Goal: Information Seeking & Learning: Learn about a topic

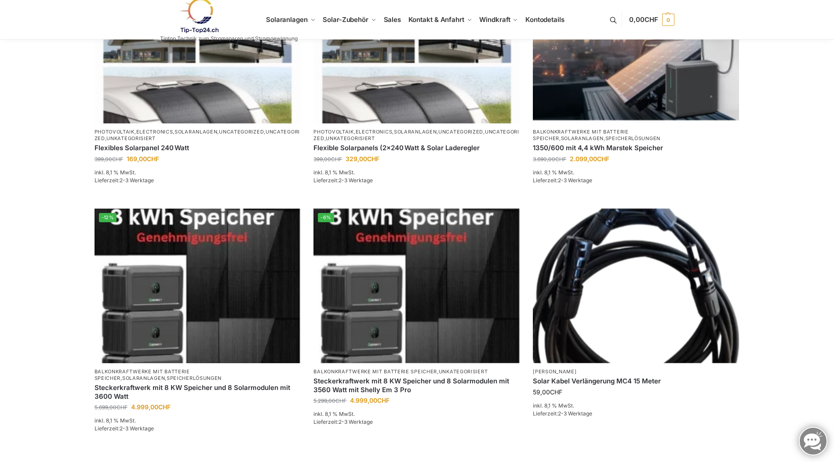
scroll to position [396, 0]
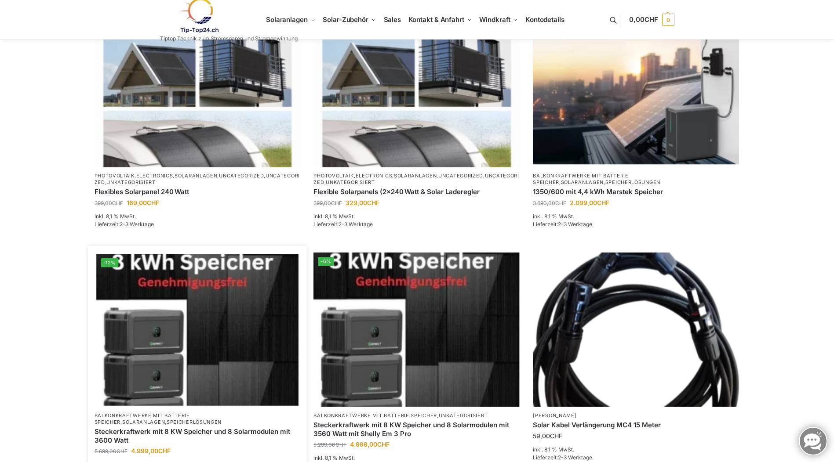
click at [266, 351] on img at bounding box center [197, 330] width 202 height 152
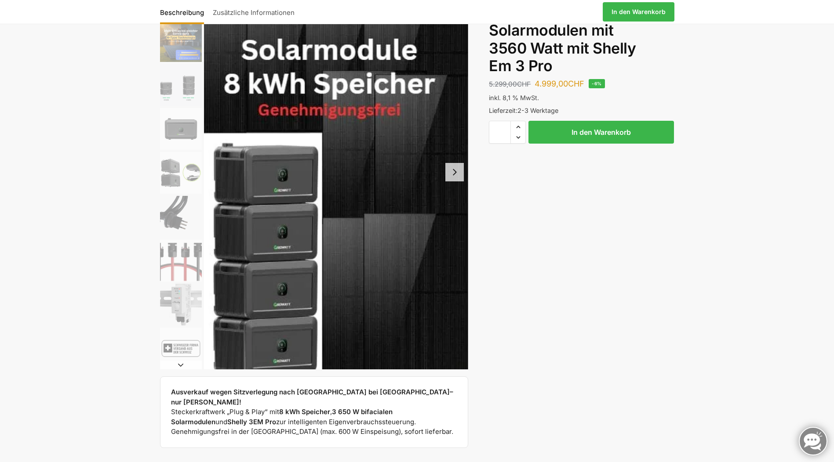
scroll to position [44, 0]
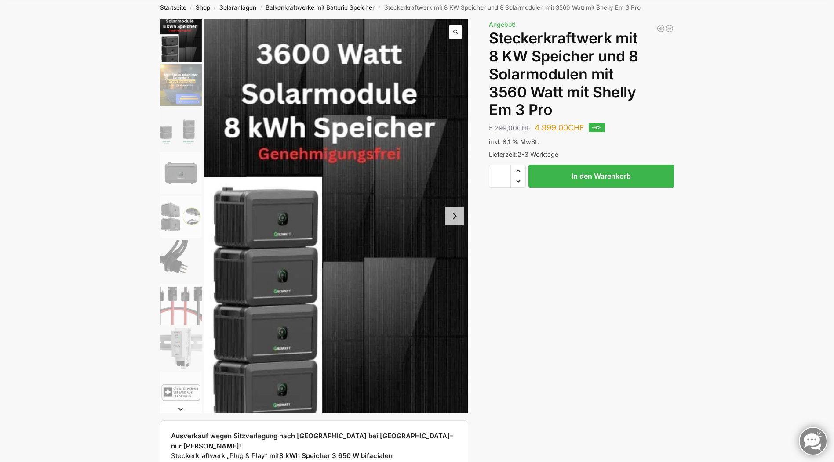
click at [187, 84] on img "2 / 9" at bounding box center [181, 85] width 42 height 42
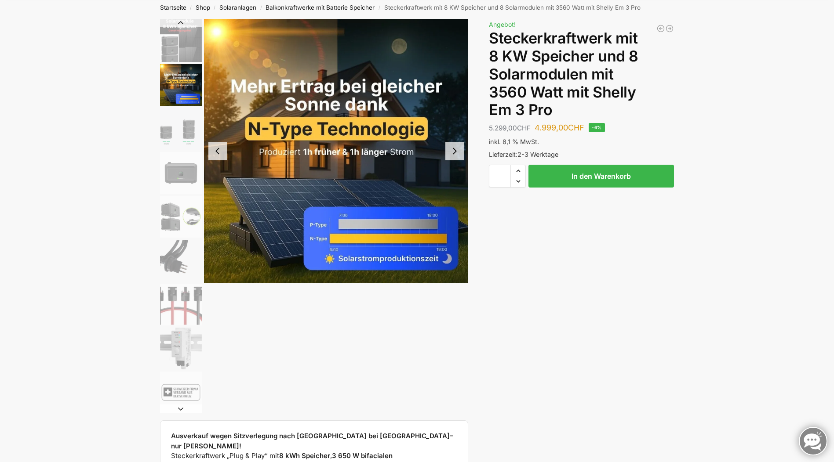
click at [457, 149] on button "Next slide" at bounding box center [454, 151] width 18 height 18
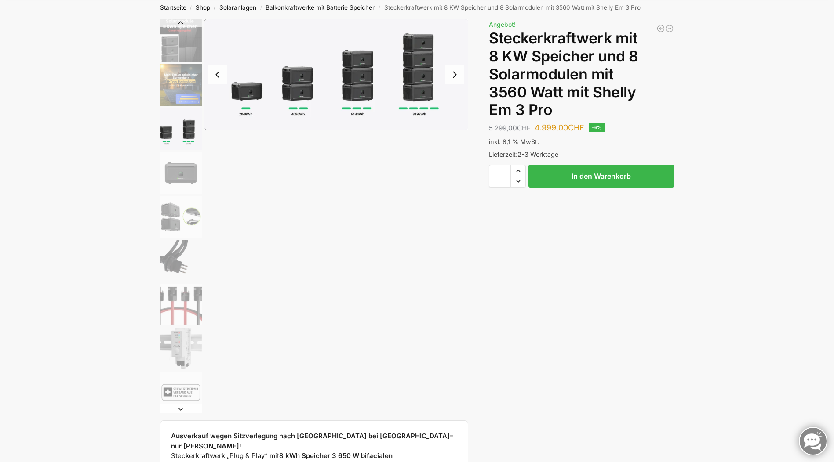
click at [457, 86] on img "3 / 9" at bounding box center [336, 74] width 265 height 111
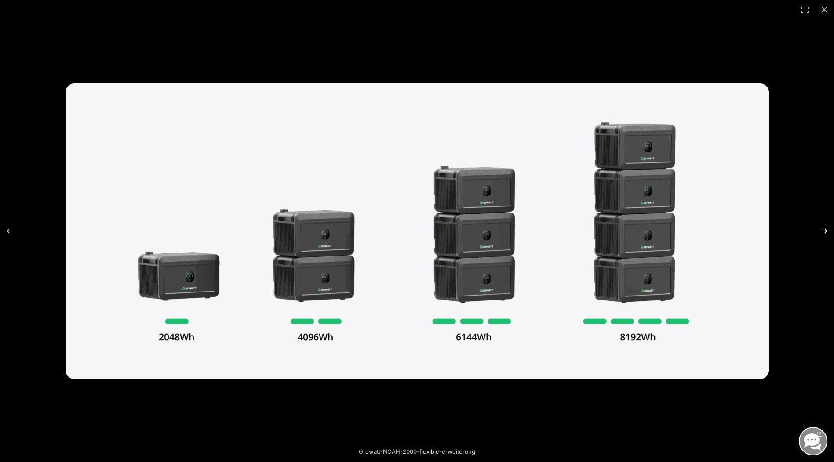
click at [820, 232] on button "Next (arrow right)" at bounding box center [818, 231] width 31 height 44
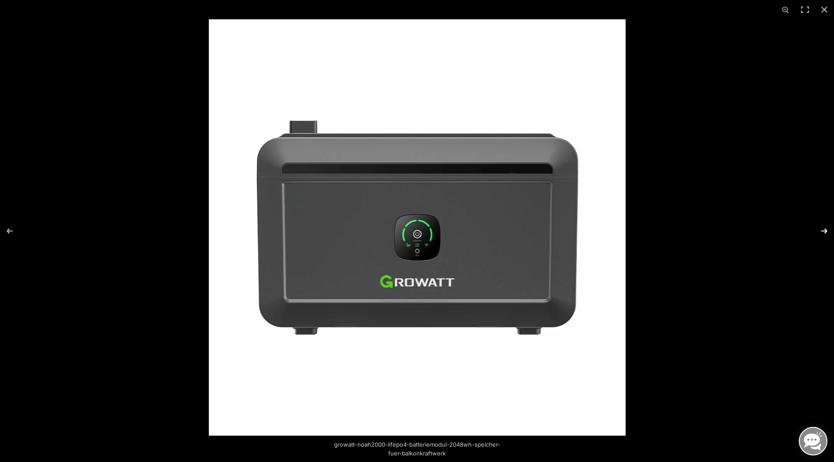
click at [820, 232] on button "Next (arrow right)" at bounding box center [818, 231] width 31 height 44
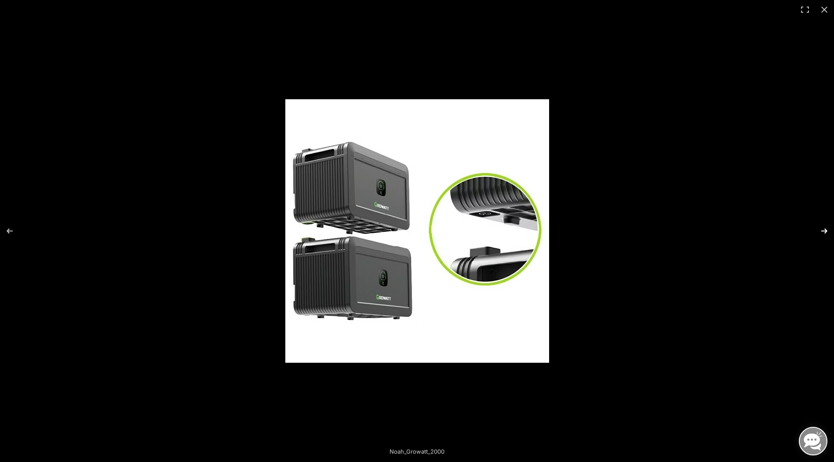
click at [820, 232] on button "Next (arrow right)" at bounding box center [818, 231] width 31 height 44
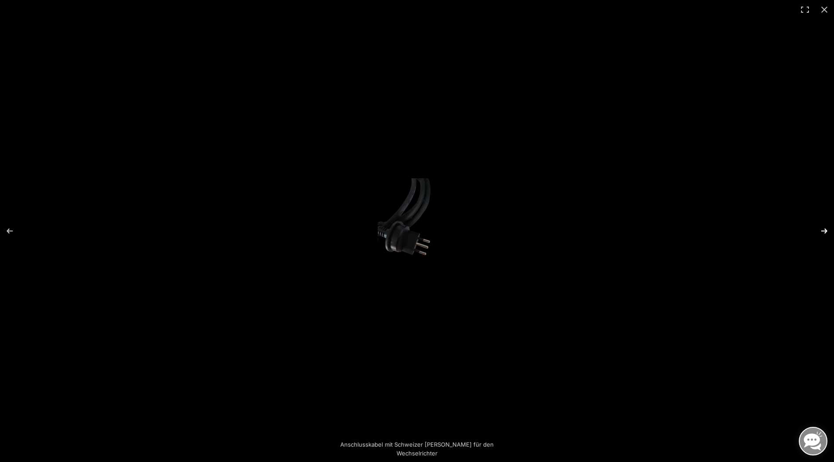
click at [820, 232] on button "Next (arrow right)" at bounding box center [818, 231] width 31 height 44
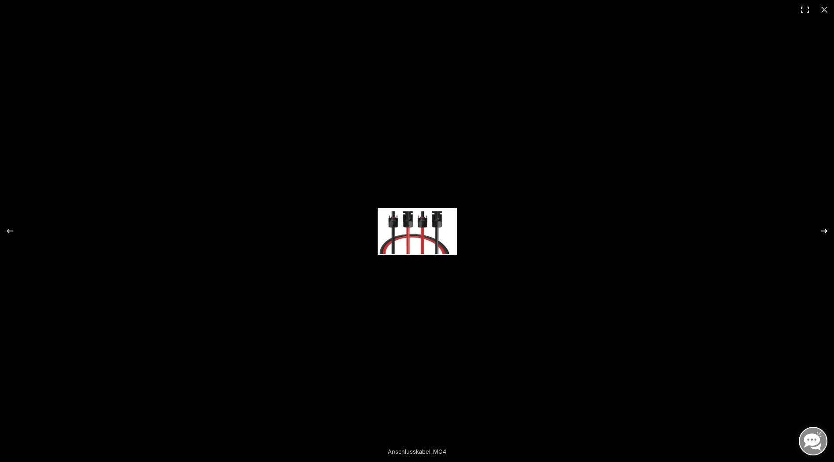
click at [820, 232] on button "Next (arrow right)" at bounding box center [818, 231] width 31 height 44
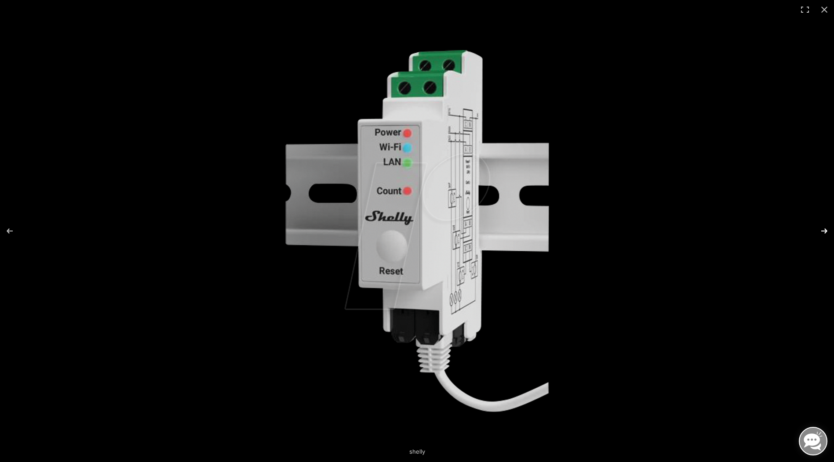
click at [820, 232] on button "Next (arrow right)" at bounding box center [818, 231] width 31 height 44
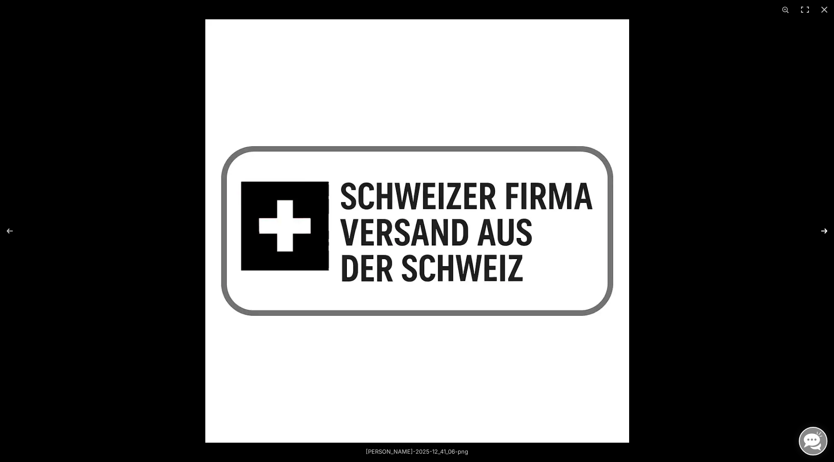
click at [820, 232] on button "Next (arrow right)" at bounding box center [818, 231] width 31 height 44
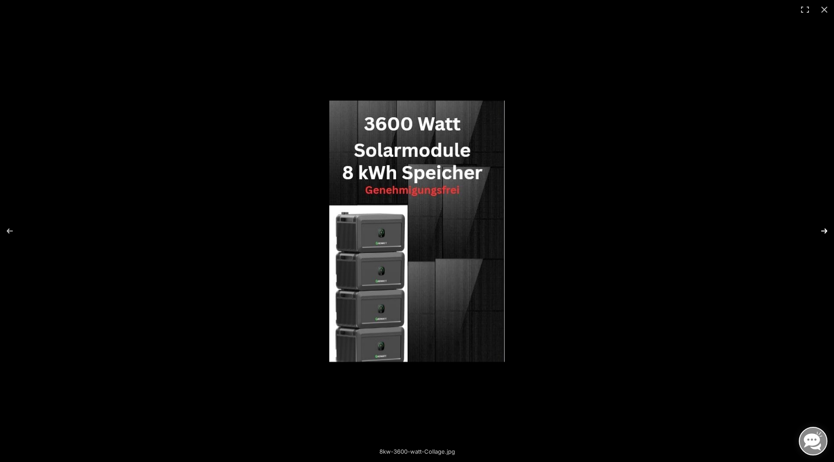
click at [820, 232] on button "Next (arrow right)" at bounding box center [818, 231] width 31 height 44
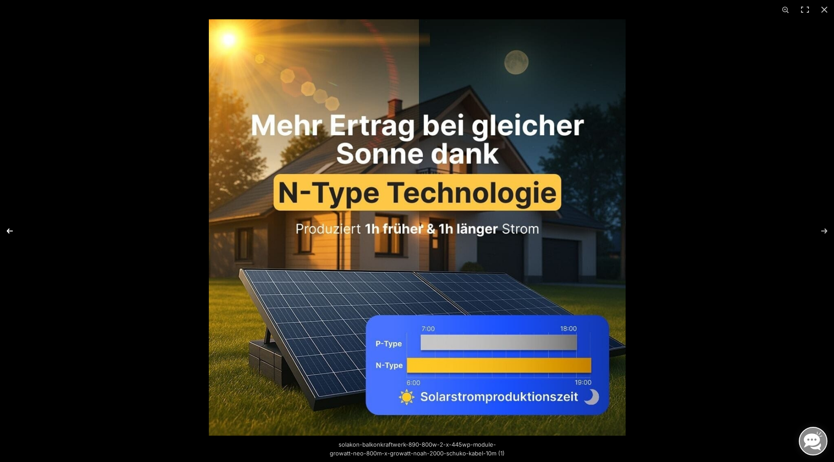
click at [8, 232] on button "Previous (arrow left)" at bounding box center [15, 231] width 31 height 44
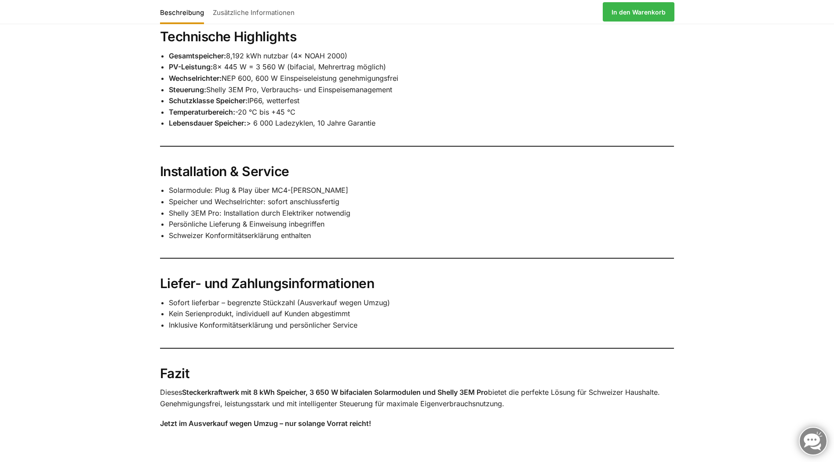
scroll to position [615, 0]
